Goal: Find contact information: Find contact information

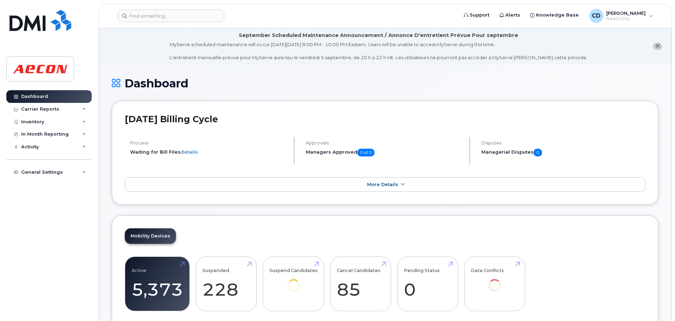
click at [147, 6] on header "Support Alerts Knowledge Base CD Cara Dato Read Only English Français Adjust Ac…" at bounding box center [385, 16] width 572 height 25
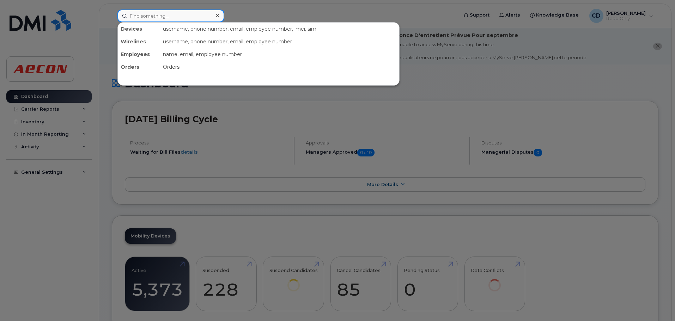
click at [146, 12] on input at bounding box center [170, 16] width 107 height 13
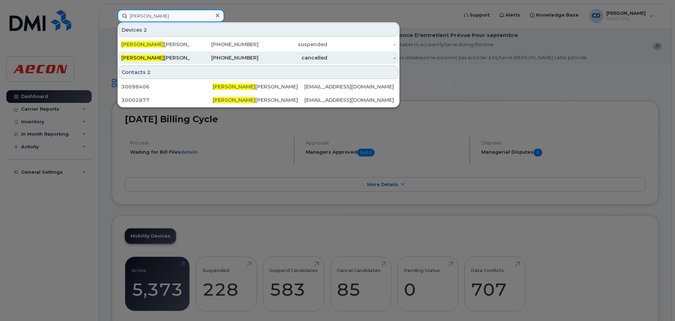
type input "hiren"
click at [198, 60] on div "780-232-0499" at bounding box center [224, 57] width 69 height 7
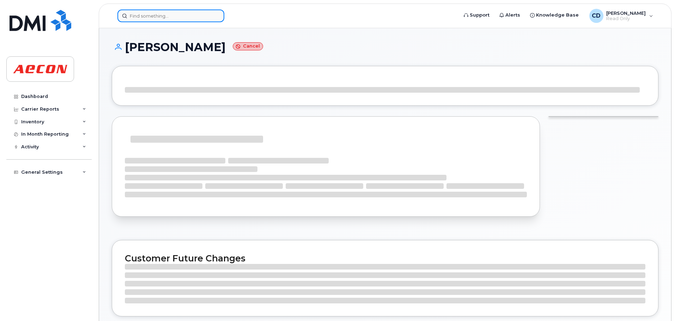
click at [171, 19] on input at bounding box center [170, 16] width 107 height 13
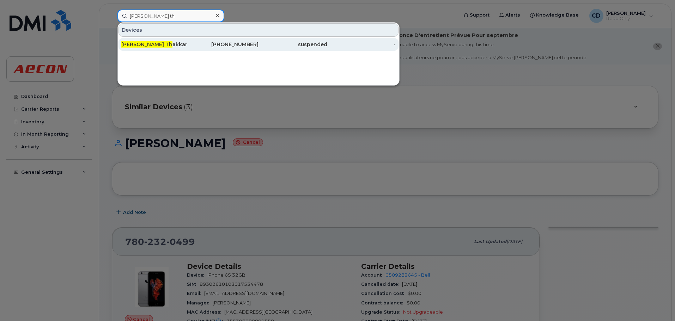
type input "hiren th"
click at [147, 45] on div "Hiren Th akkar" at bounding box center [155, 44] width 69 height 7
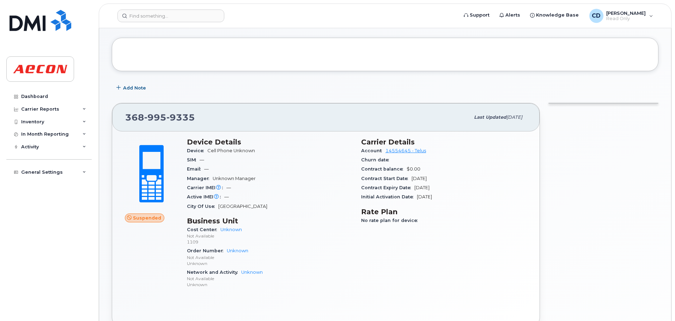
scroll to position [141, 0]
